Goal: Information Seeking & Learning: Check status

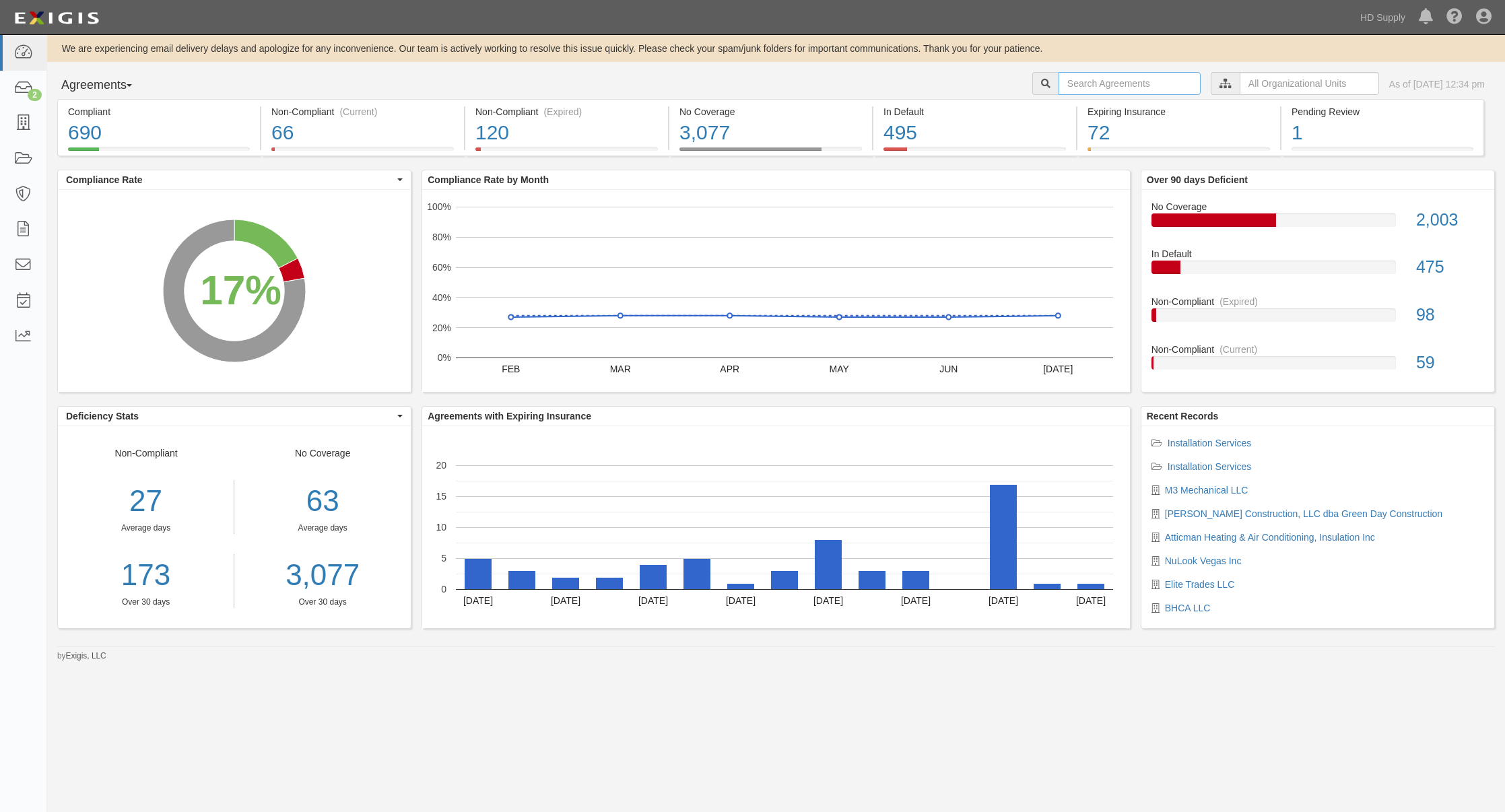
click at [1059, 76] on input "text" at bounding box center [1130, 83] width 142 height 23
type input "TNZ Services LLC"
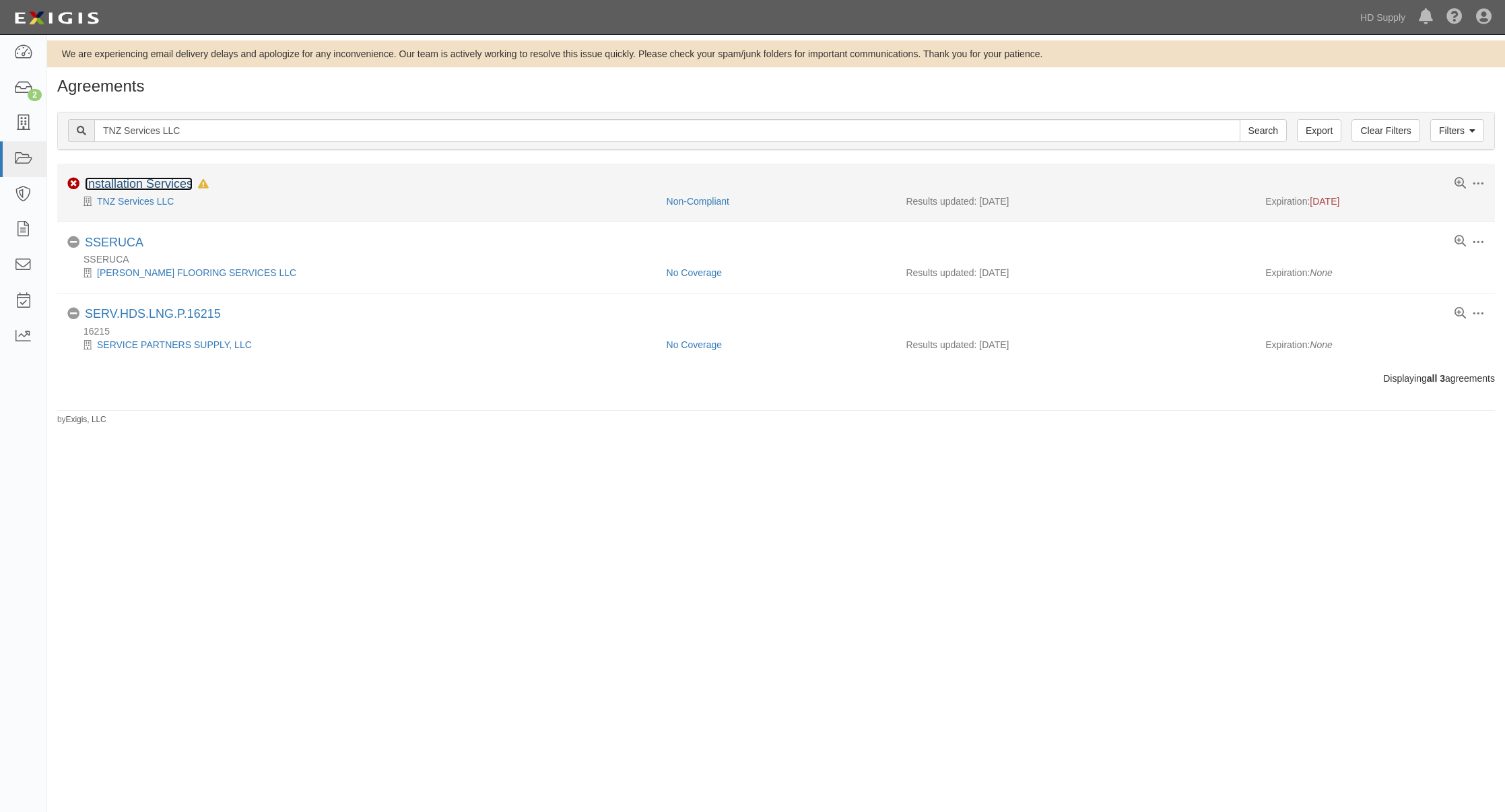
click at [156, 182] on link "Installation Services" at bounding box center [139, 184] width 108 height 14
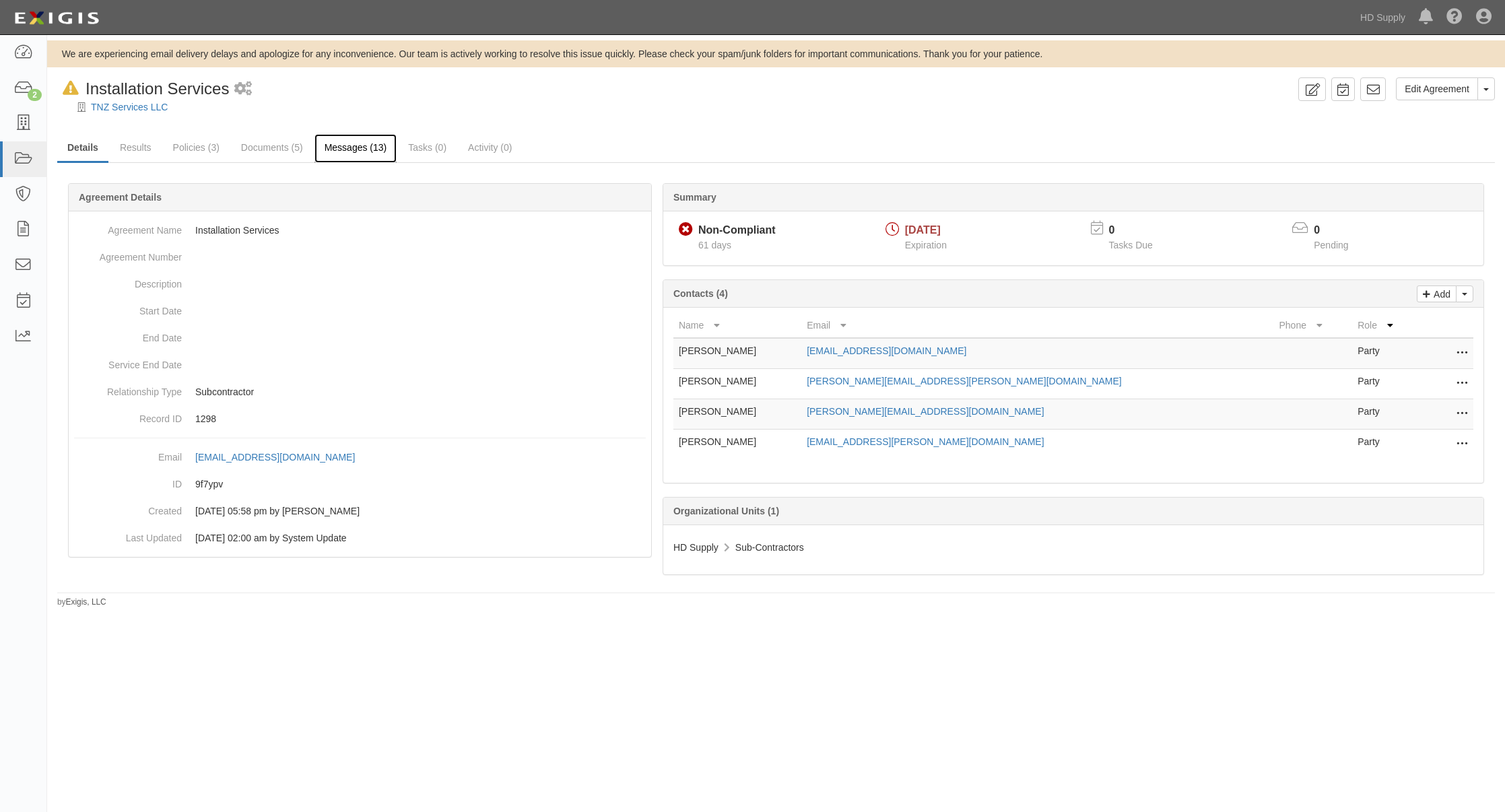
click at [359, 140] on link "Messages (13)" at bounding box center [356, 148] width 83 height 29
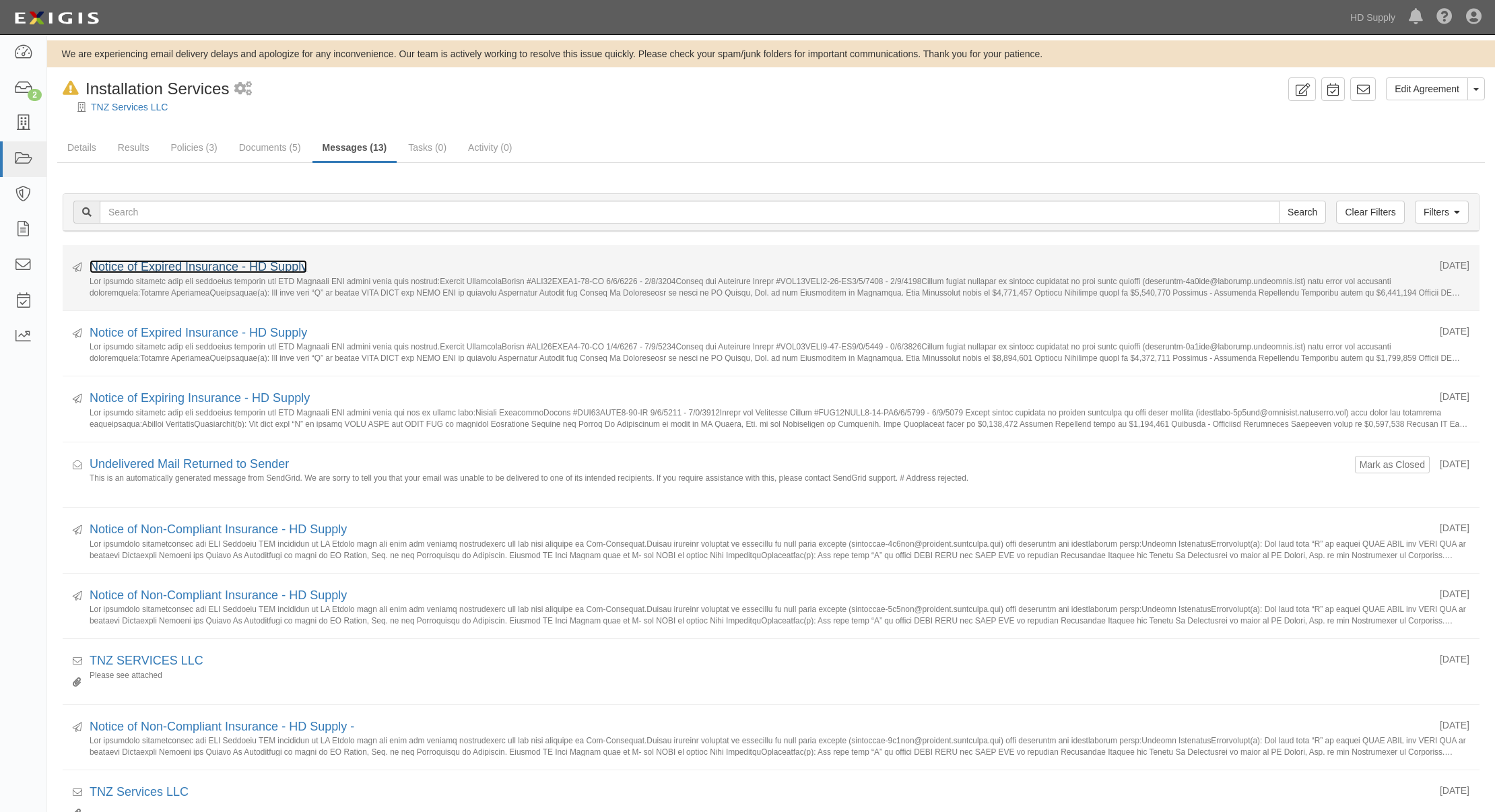
click at [229, 265] on link "Notice of Expired Insurance - HD Supply" at bounding box center [198, 266] width 217 height 14
